Goal: Ask a question

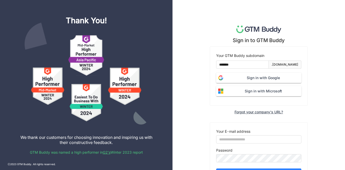
click at [237, 79] on span "Sign in with Google" at bounding box center [263, 78] width 76 height 6
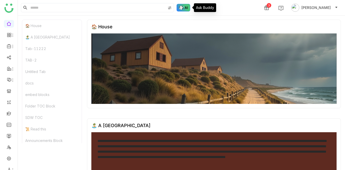
click at [182, 7] on img at bounding box center [184, 8] width 14 height 8
click at [184, 9] on img at bounding box center [184, 8] width 14 height 8
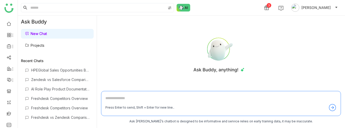
click at [118, 101] on textarea at bounding box center [220, 99] width 231 height 8
click at [144, 98] on textarea "**********" at bounding box center [220, 99] width 231 height 8
type textarea "**********"
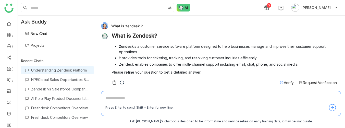
scroll to position [2, 0]
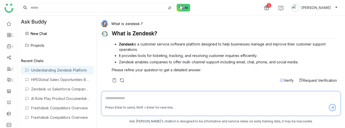
click at [289, 79] on span "Verify" at bounding box center [289, 80] width 10 height 4
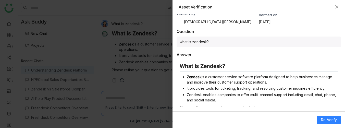
scroll to position [68, 0]
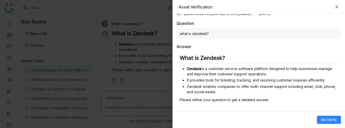
click at [336, 6] on icon "Close" at bounding box center [337, 7] width 4 height 4
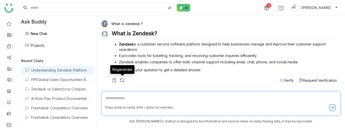
click at [124, 80] on img at bounding box center [121, 80] width 5 height 5
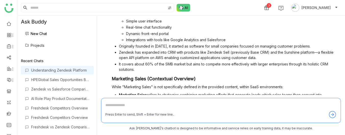
scroll to position [150, 0]
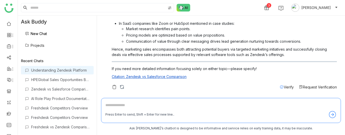
click at [115, 107] on textarea at bounding box center [220, 106] width 231 height 8
type textarea "**********"
click at [141, 105] on textarea "**********" at bounding box center [220, 106] width 231 height 8
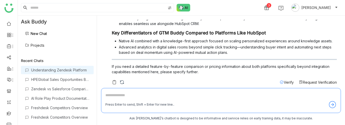
scroll to position [328, 0]
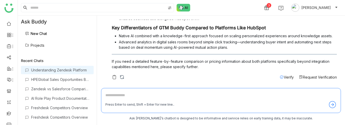
click at [280, 75] on icon at bounding box center [282, 77] width 4 height 4
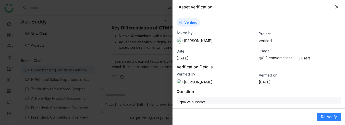
click at [337, 6] on icon "Close" at bounding box center [336, 6] width 3 height 3
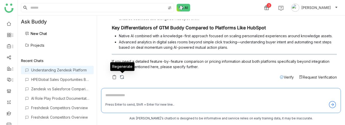
click at [123, 77] on img at bounding box center [121, 77] width 5 height 5
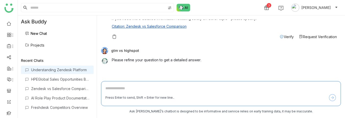
scroll to position [217, 0]
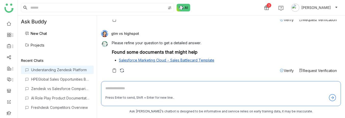
drag, startPoint x: 112, startPoint y: 33, endPoint x: 138, endPoint y: 33, distance: 26.5
click at [138, 33] on div "gtm vs highspot" at bounding box center [219, 33] width 236 height 7
copy div "gtm vs highspot"
click at [284, 70] on span "Verify" at bounding box center [289, 71] width 10 height 4
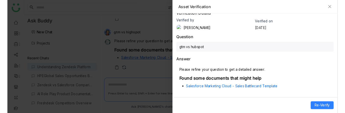
scroll to position [0, 0]
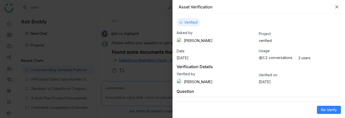
click at [335, 7] on icon "Close" at bounding box center [337, 7] width 4 height 4
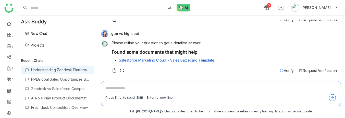
click at [246, 118] on div "What is zendesk ? Explanation of Zendesk and Marketing Sales Zendesk Zendesk is…" at bounding box center [221, 67] width 248 height 103
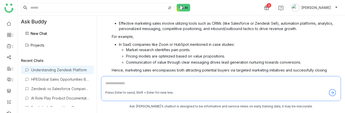
scroll to position [222, 0]
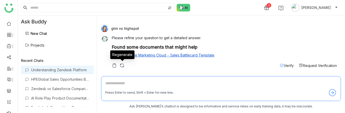
click at [121, 65] on img at bounding box center [121, 65] width 5 height 5
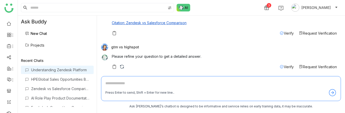
scroll to position [205, 0]
